Goal: Transaction & Acquisition: Subscribe to service/newsletter

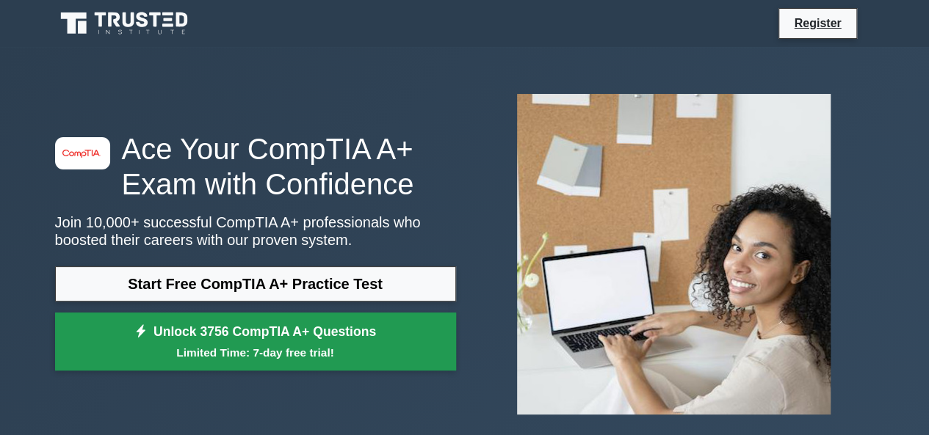
click at [275, 355] on small "Limited Time: 7-day free trial!" at bounding box center [255, 352] width 364 height 17
